Goal: Task Accomplishment & Management: Use online tool/utility

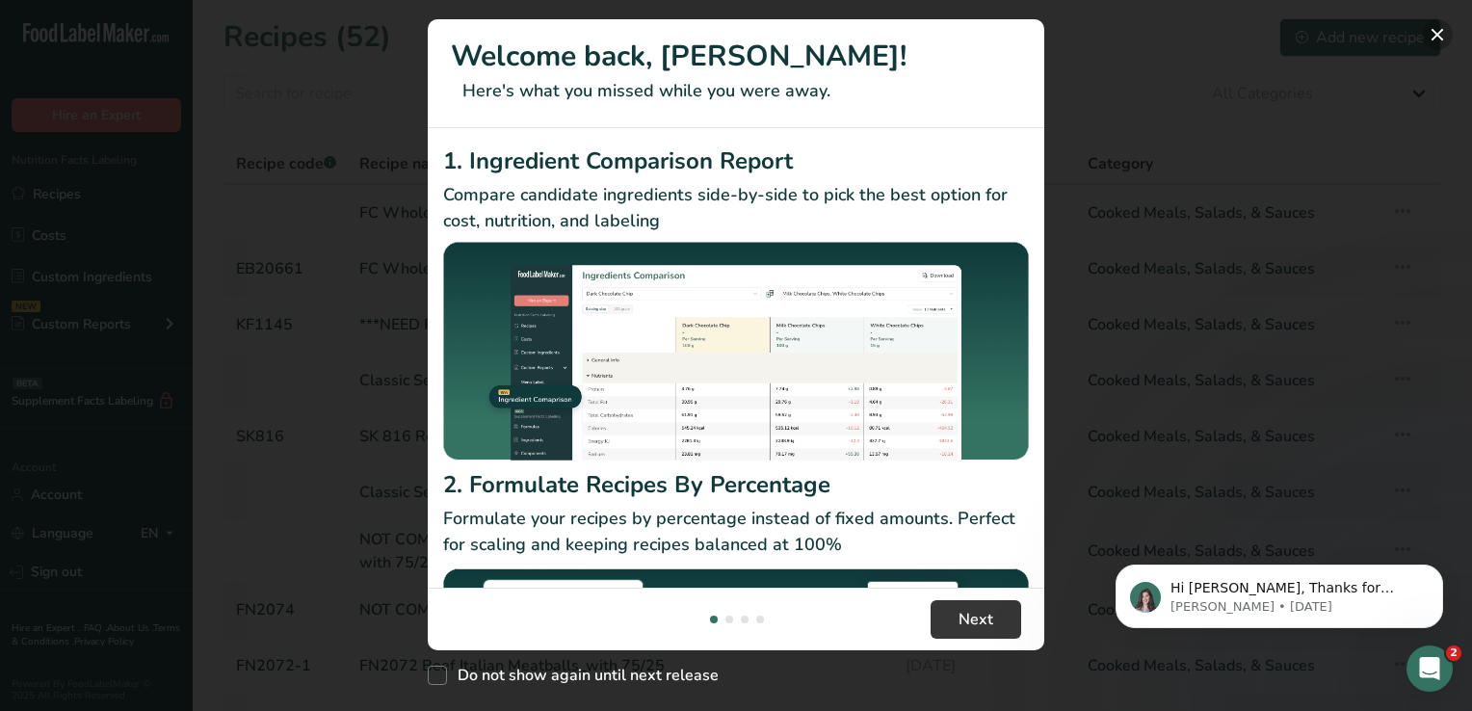
click at [1431, 37] on button "New Features" at bounding box center [1437, 34] width 31 height 31
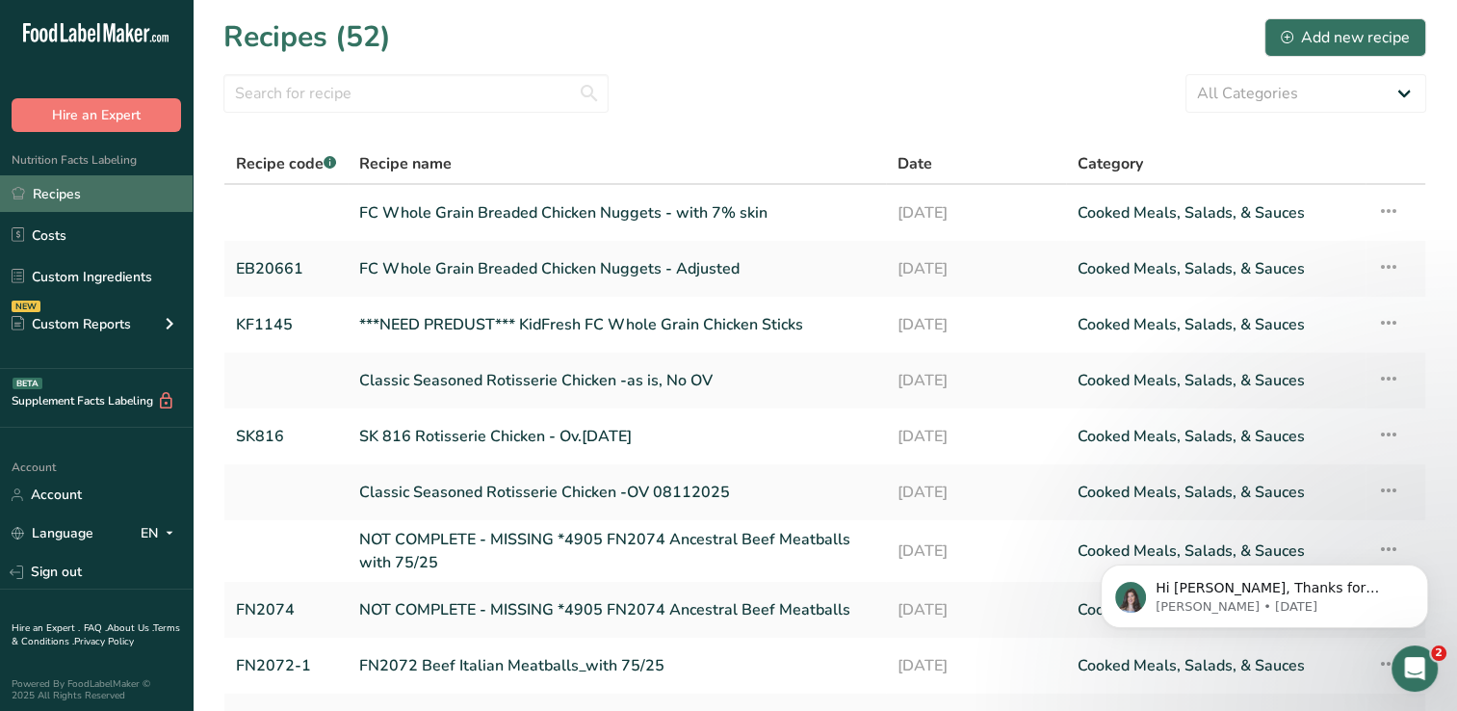
click at [61, 199] on link "Recipes" at bounding box center [96, 193] width 193 height 37
click at [501, 202] on link "FC Whole Grain Breaded Chicken Nuggets - with 7% skin" at bounding box center [616, 213] width 515 height 40
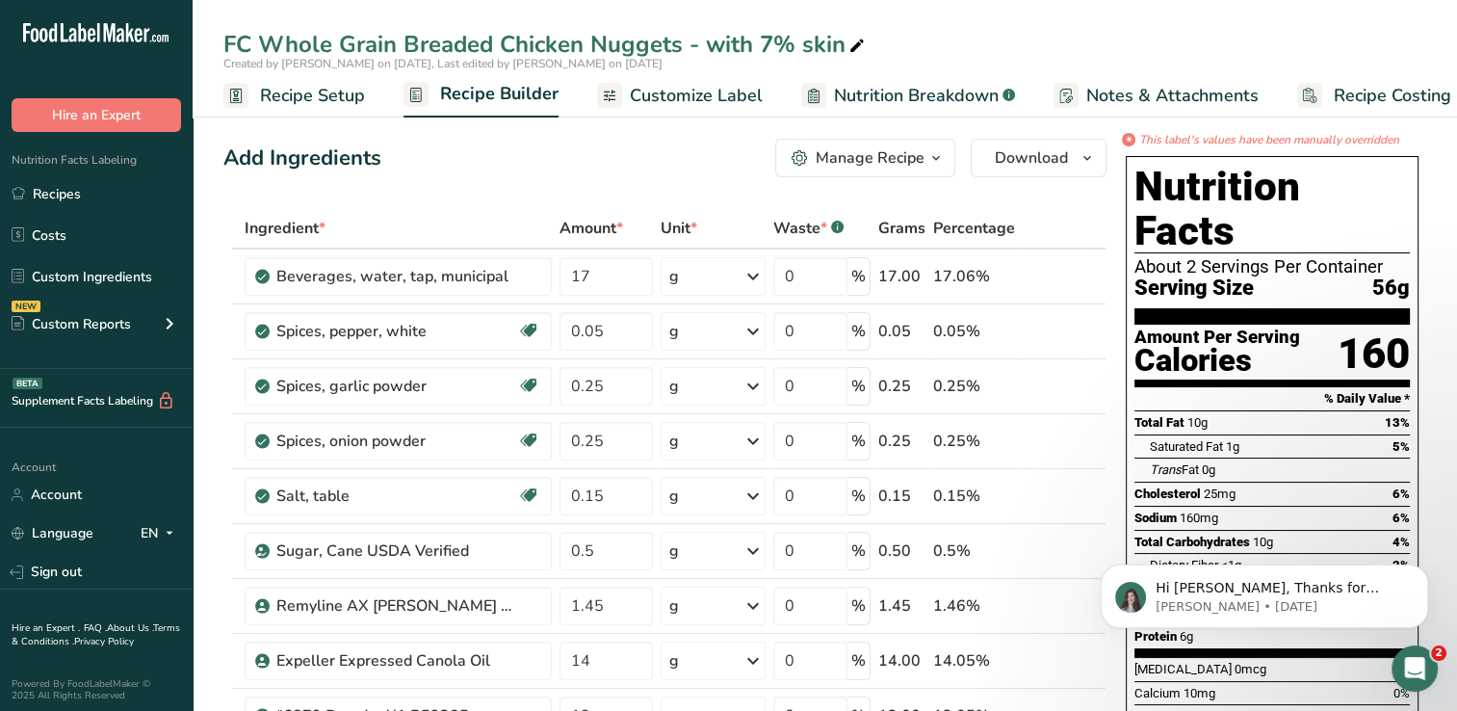
click at [713, 95] on span "Customize Label" at bounding box center [696, 96] width 133 height 26
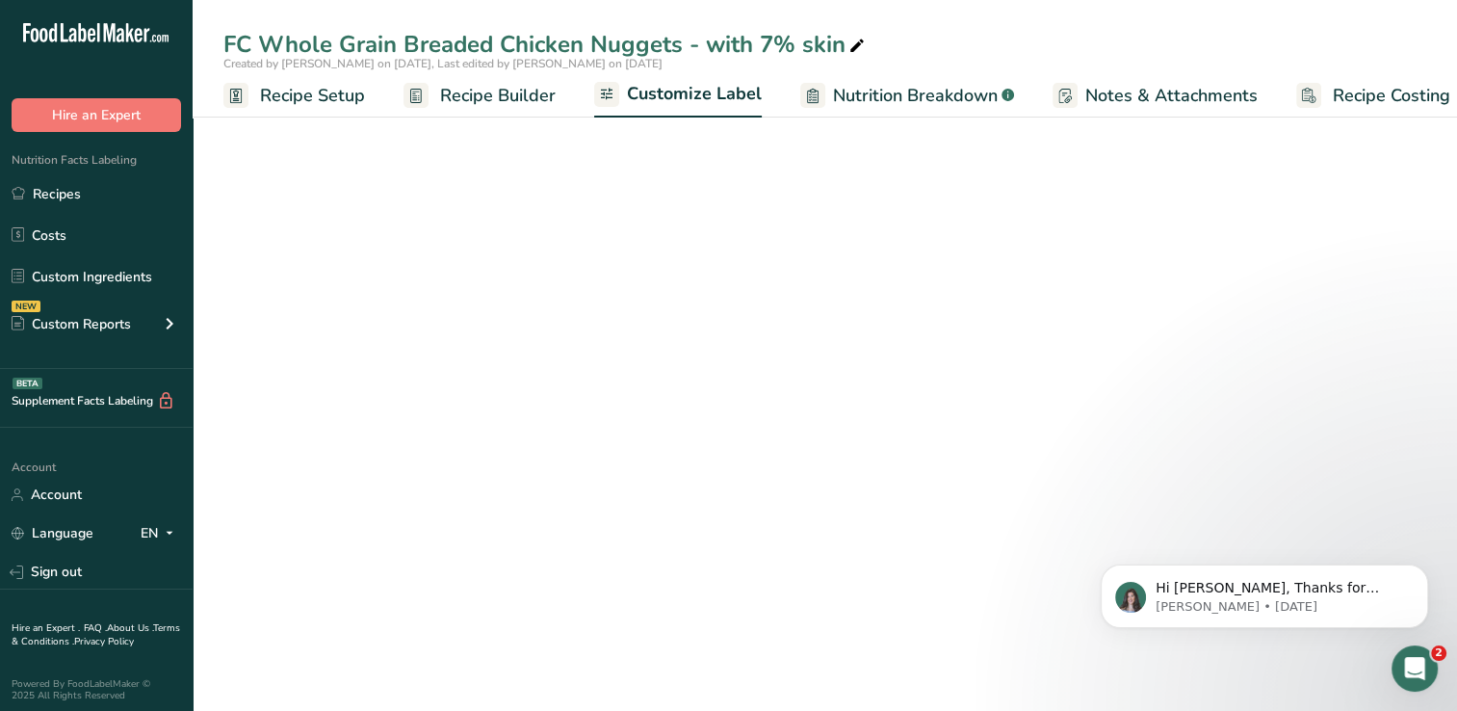
scroll to position [0, 24]
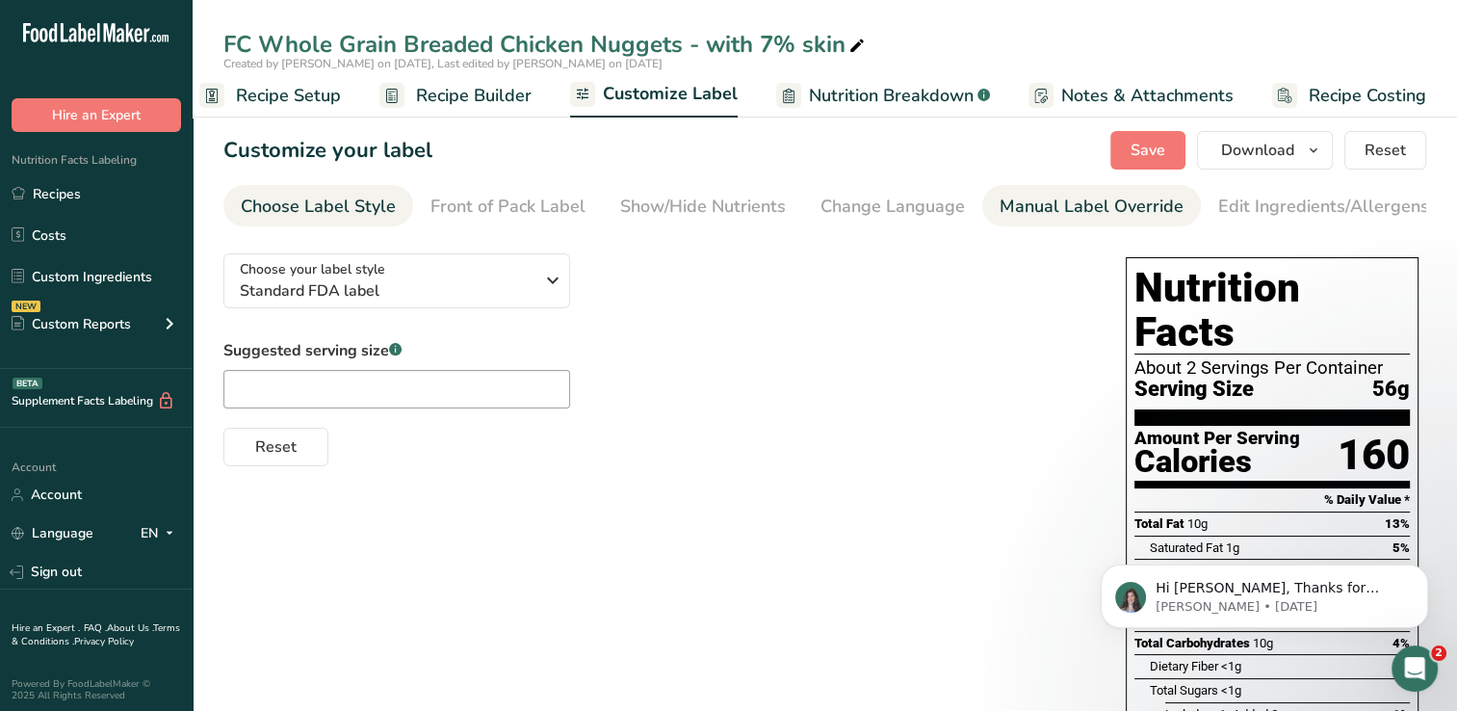
click at [1056, 214] on div "Manual Label Override" at bounding box center [1092, 207] width 184 height 26
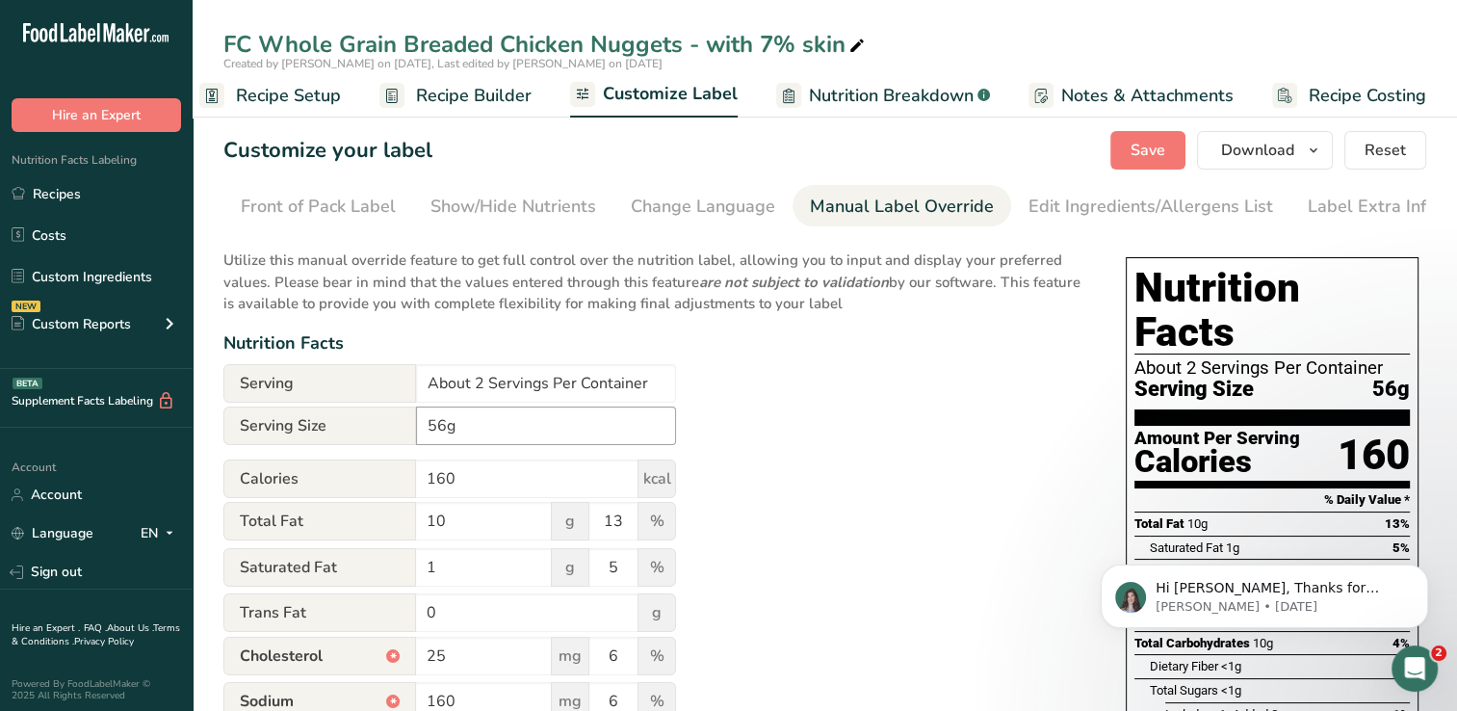
scroll to position [0, 196]
click at [477, 383] on input "About 2 Servings Per Container" at bounding box center [546, 383] width 260 height 39
type input "About 8 Servings Per Container"
click at [1153, 148] on span "Save" at bounding box center [1148, 150] width 35 height 23
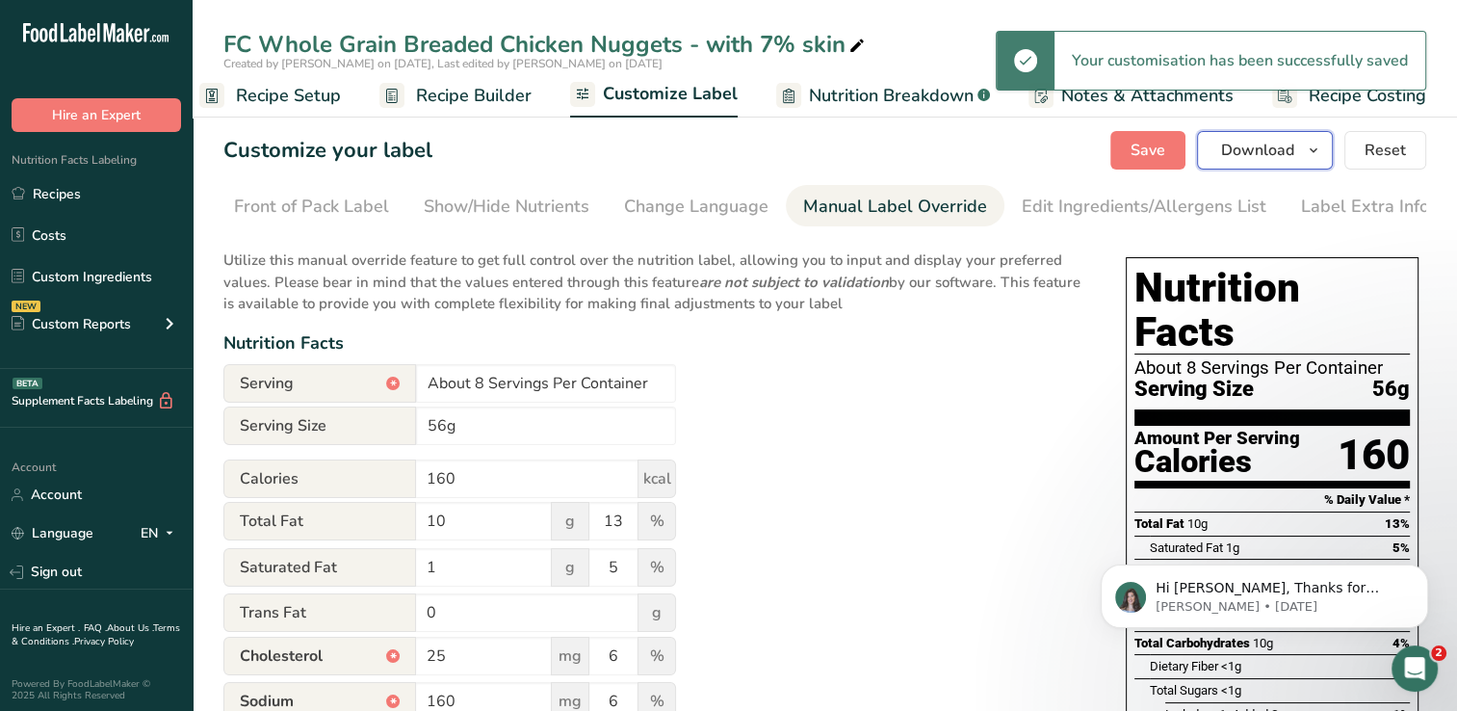
click at [1253, 157] on span "Download" at bounding box center [1257, 150] width 73 height 23
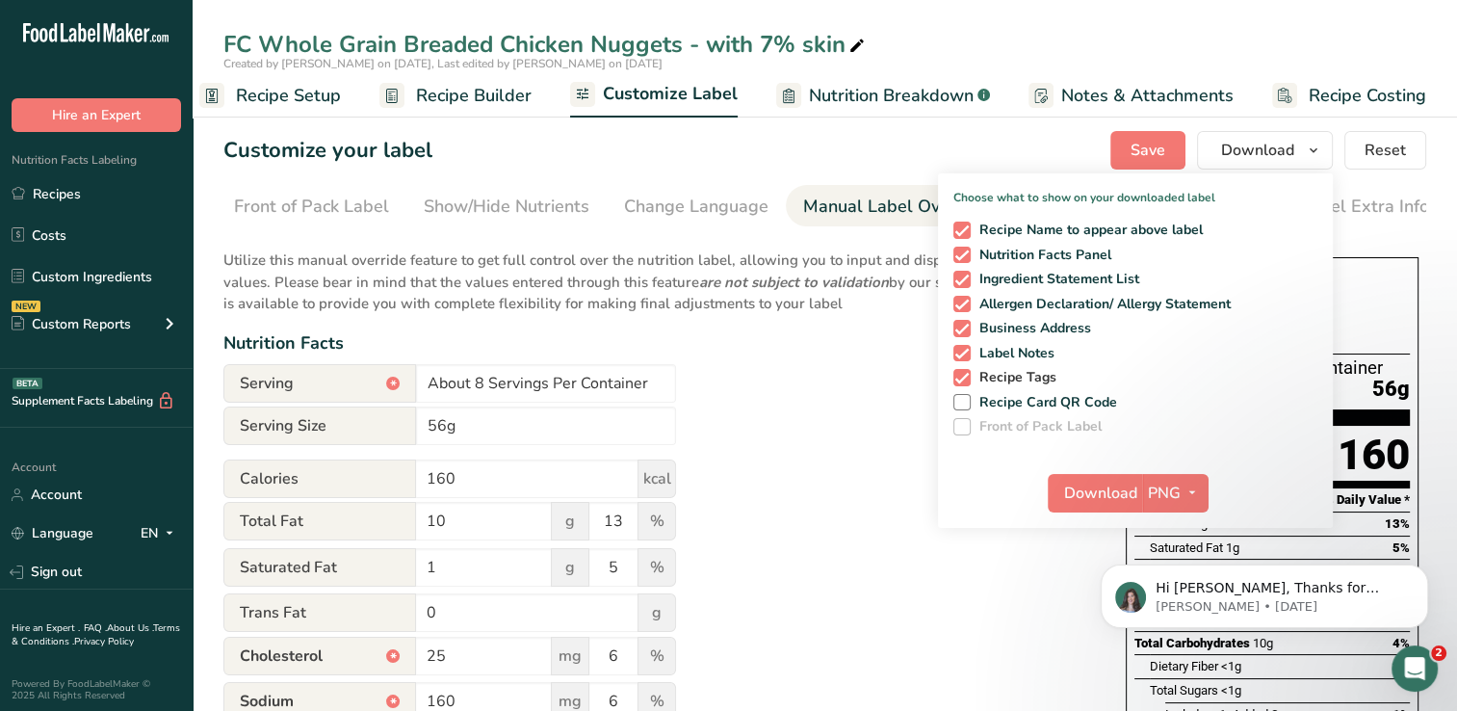
click at [967, 376] on span at bounding box center [961, 377] width 17 height 17
click at [966, 376] on input "Recipe Tags" at bounding box center [959, 377] width 13 height 13
checkbox input "false"
click at [966, 357] on span at bounding box center [961, 353] width 17 height 17
click at [966, 357] on input "Label Notes" at bounding box center [959, 353] width 13 height 13
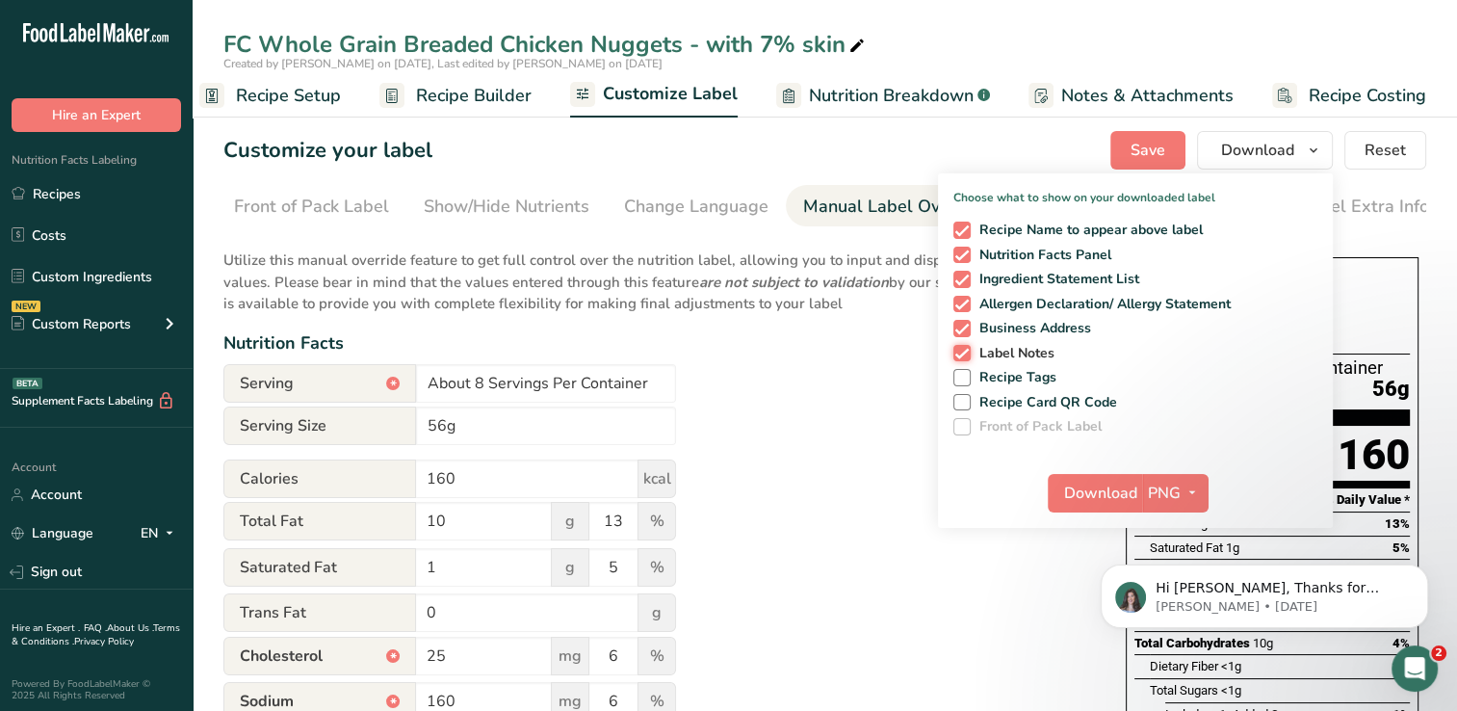
checkbox input "false"
click at [963, 326] on span at bounding box center [961, 328] width 17 height 17
click at [963, 326] on input "Business Address" at bounding box center [959, 328] width 13 height 13
checkbox input "false"
click at [963, 309] on span at bounding box center [961, 304] width 17 height 17
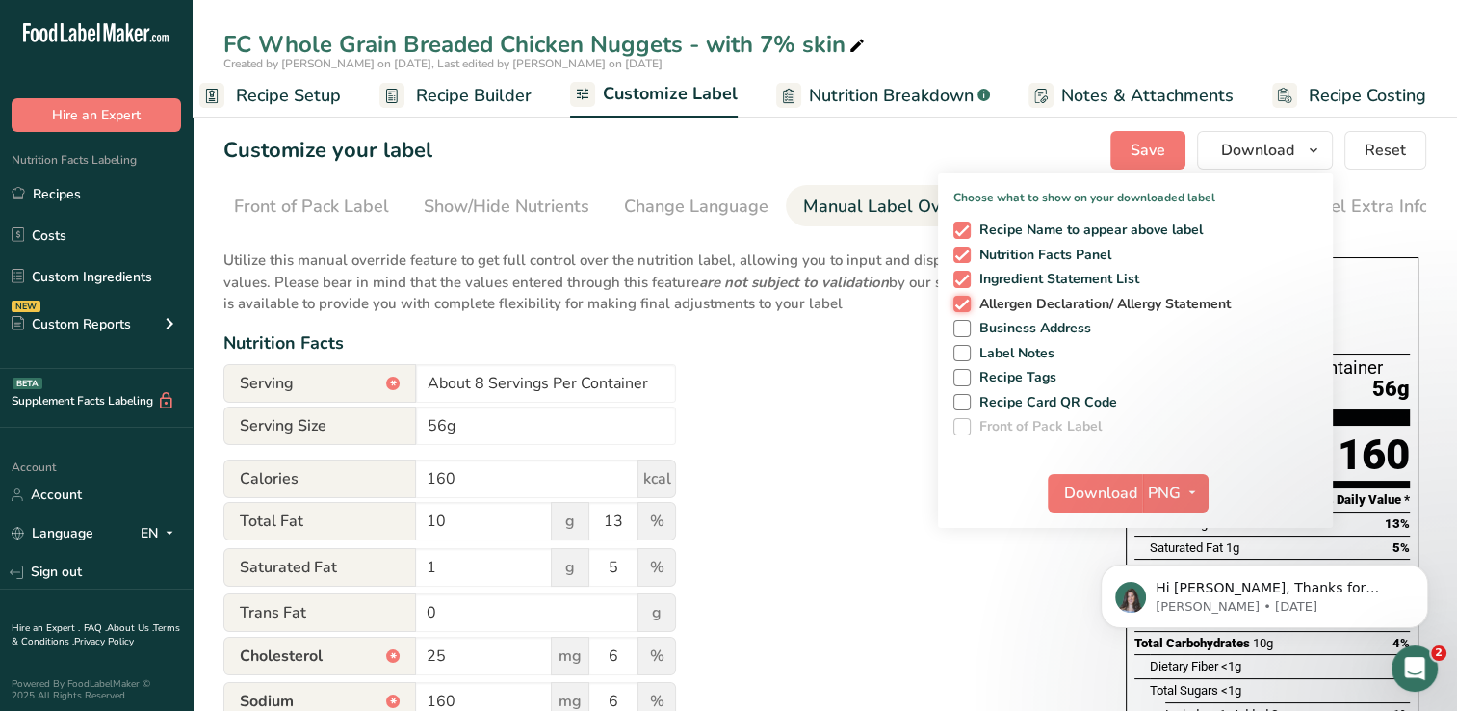
click at [963, 309] on input "Allergen Declaration/ Allergy Statement" at bounding box center [959, 304] width 13 height 13
checkbox input "false"
click at [959, 272] on span at bounding box center [961, 279] width 17 height 17
click at [959, 273] on input "Ingredient Statement List" at bounding box center [959, 279] width 13 height 13
checkbox input "false"
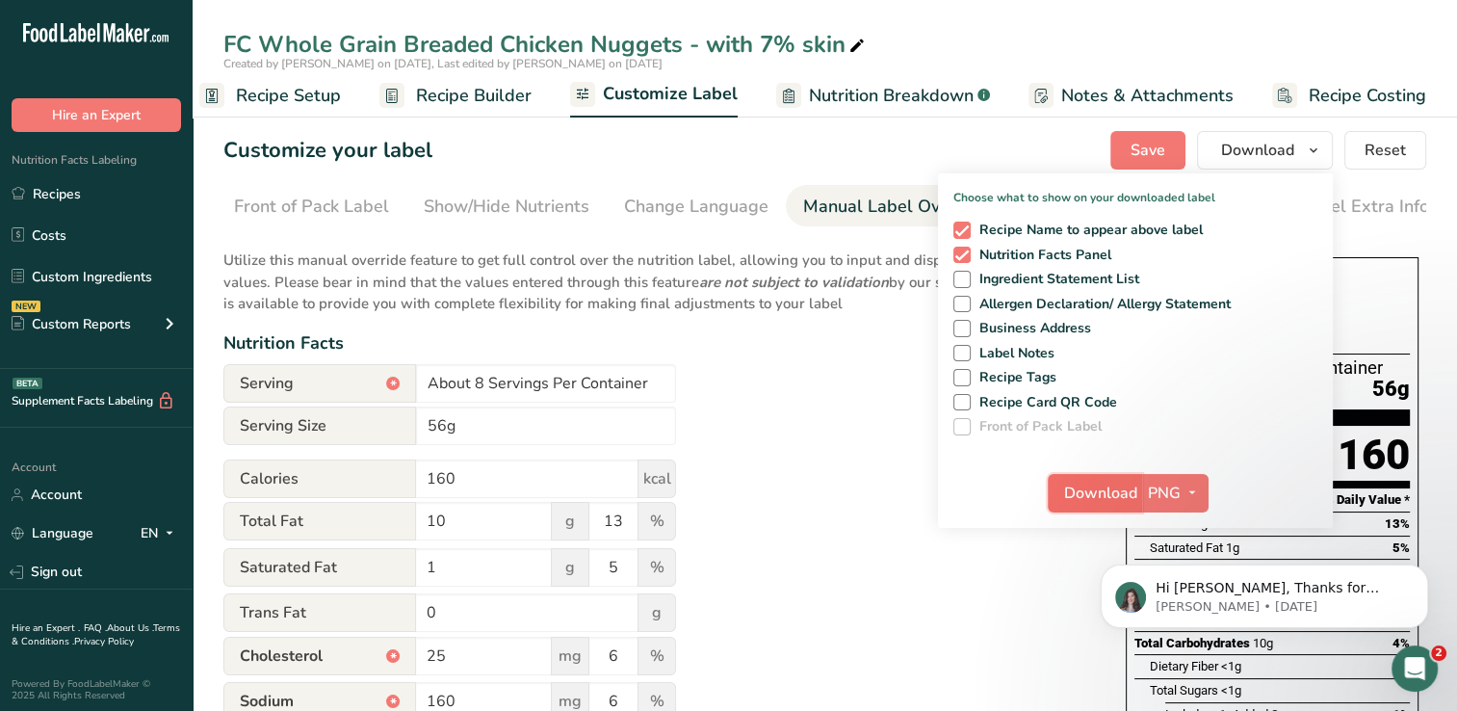
click at [1078, 486] on span "Download" at bounding box center [1100, 493] width 73 height 23
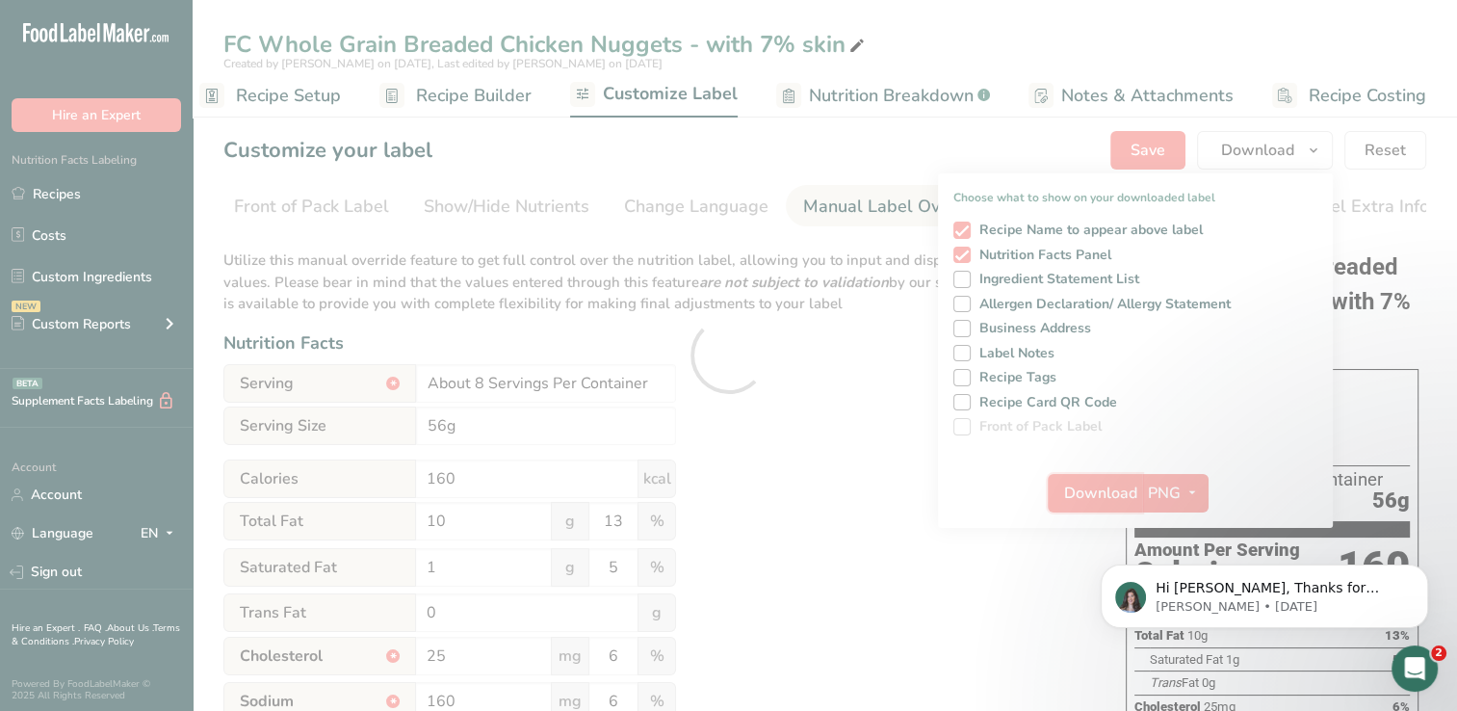
scroll to position [0, 0]
